Goal: Task Accomplishment & Management: Complete application form

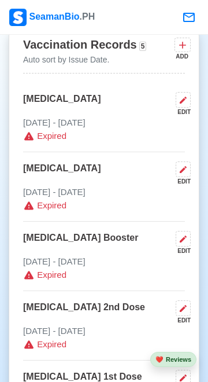
scroll to position [1079, 0]
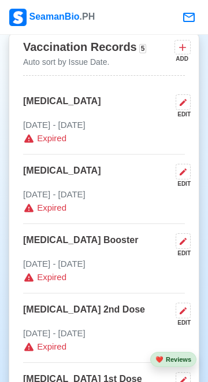
click at [182, 98] on icon at bounding box center [183, 102] width 9 height 9
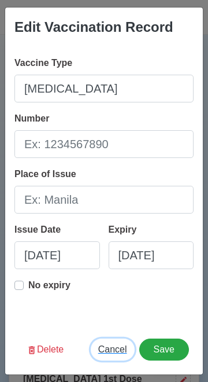
click at [109, 354] on span "Cancel" at bounding box center [112, 349] width 29 height 10
type input "08/13/2025"
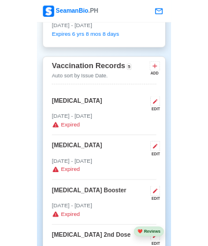
scroll to position [1023, 0]
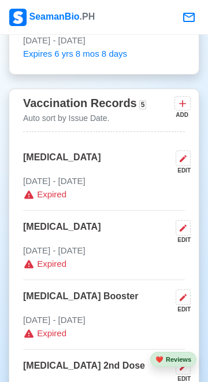
click at [184, 155] on icon at bounding box center [183, 158] width 7 height 7
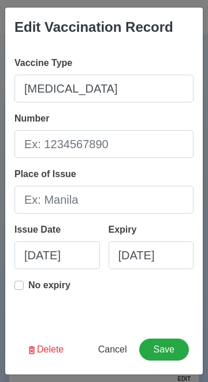
click at [28, 288] on label "No expiry" at bounding box center [49, 289] width 42 height 23
type input "07/11/2022"
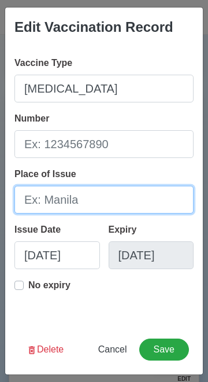
click at [123, 199] on input "Place of Issue" at bounding box center [103, 200] width 179 height 28
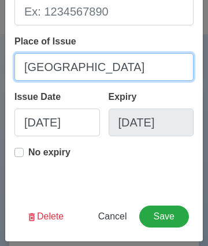
type input "Cebu"
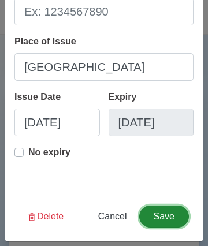
click at [167, 214] on button "Save" at bounding box center [164, 217] width 50 height 22
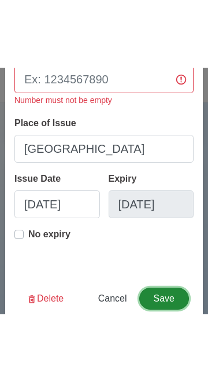
scroll to position [9, 0]
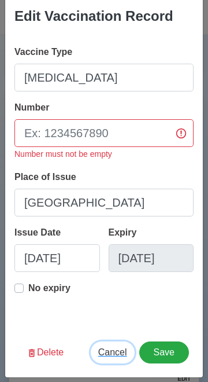
click at [109, 356] on span "Cancel" at bounding box center [112, 352] width 29 height 10
type input "08/13/2025"
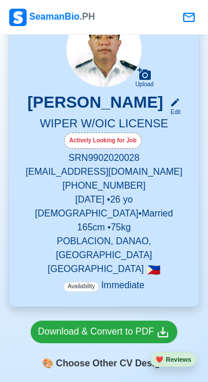
scroll to position [0, 0]
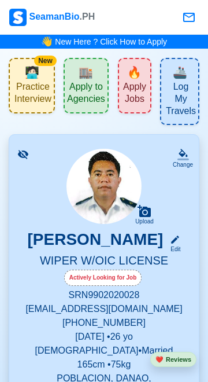
click at [87, 94] on span "Apply to Agencies" at bounding box center [86, 94] width 38 height 27
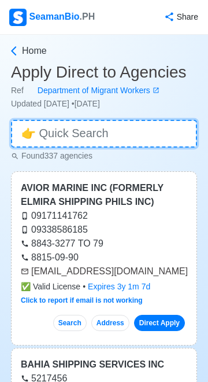
click at [100, 136] on input at bounding box center [104, 134] width 186 height 28
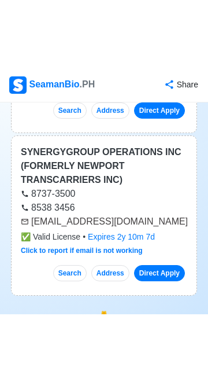
scroll to position [239, 0]
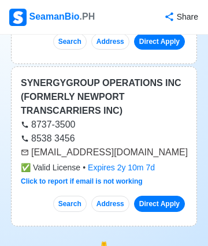
click at [165, 203] on link "Direct Apply" at bounding box center [159, 204] width 51 height 16
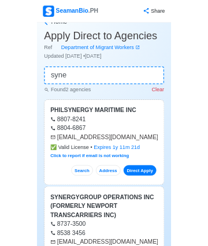
scroll to position [0, 0]
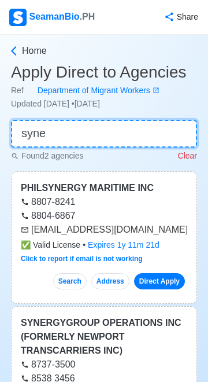
click at [121, 131] on input "syne" at bounding box center [104, 134] width 186 height 28
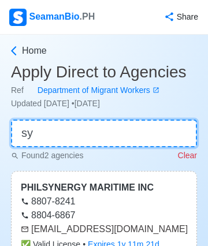
type input "s"
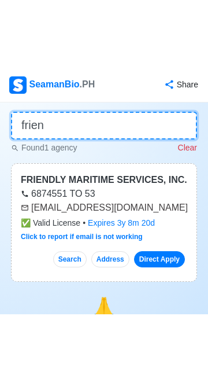
scroll to position [75, 0]
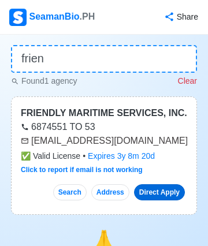
click at [166, 189] on link "Direct Apply" at bounding box center [159, 192] width 51 height 16
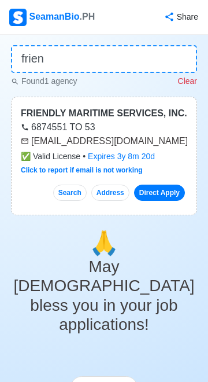
scroll to position [0, 0]
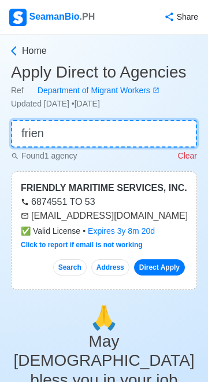
click at [121, 135] on input "frien" at bounding box center [104, 134] width 186 height 28
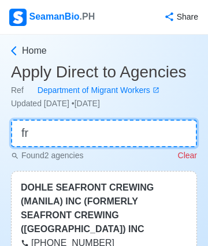
type input "f"
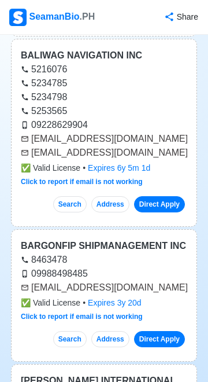
scroll to position [458, 0]
